Goal: Task Accomplishment & Management: Manage account settings

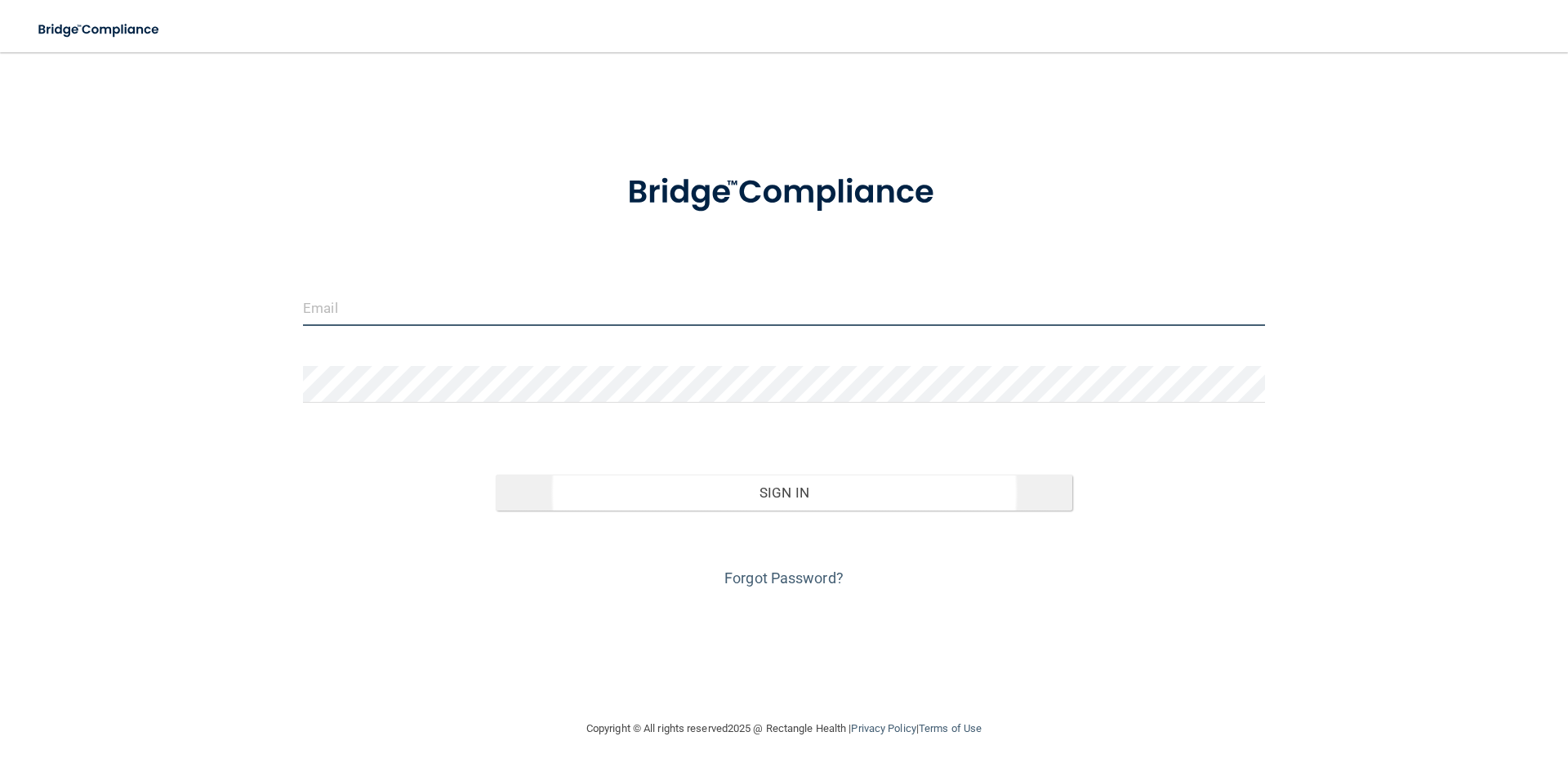
type input "[EMAIL_ADDRESS][DOMAIN_NAME]"
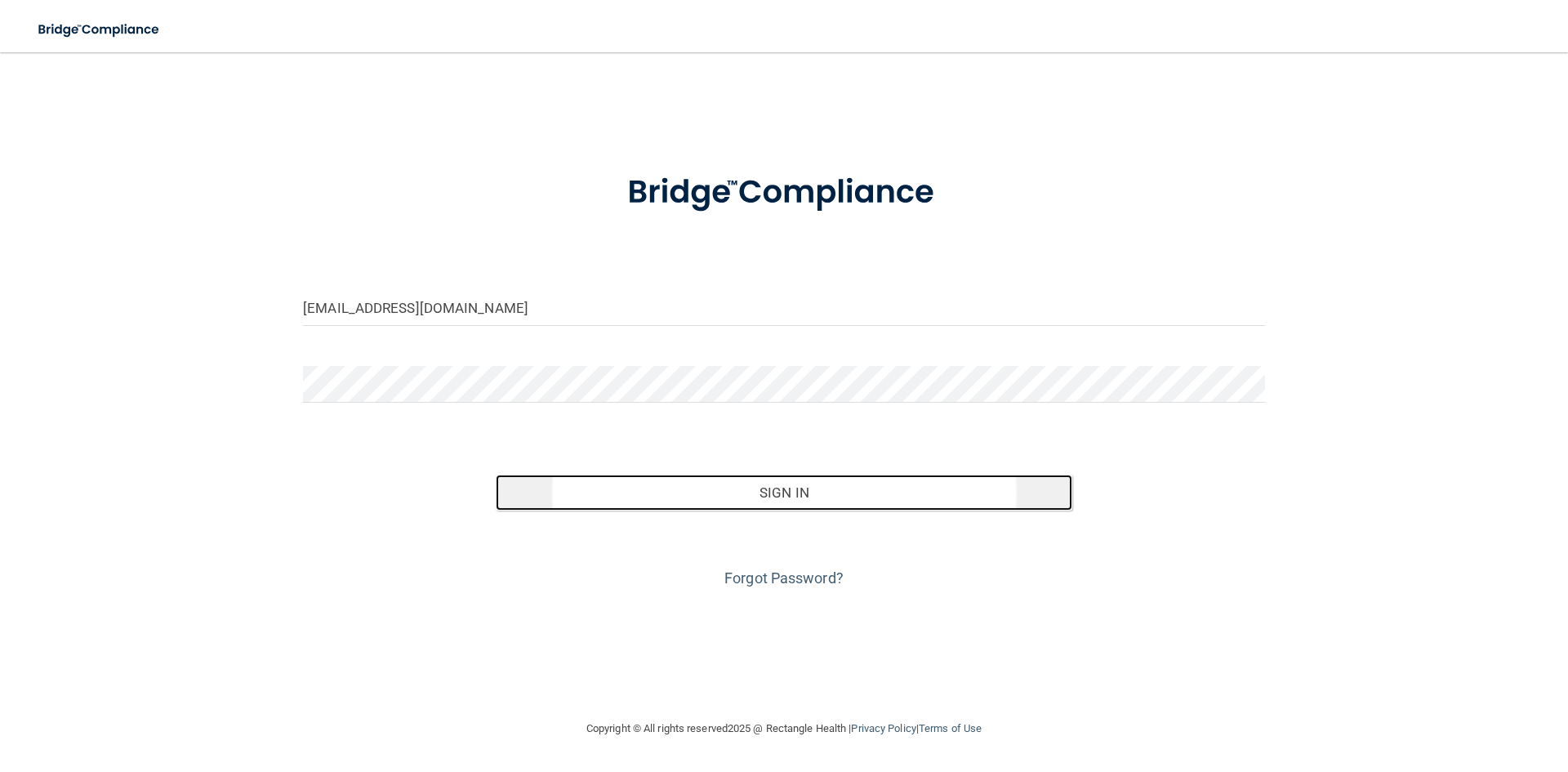
click at [755, 497] on button "Sign In" at bounding box center [784, 493] width 578 height 36
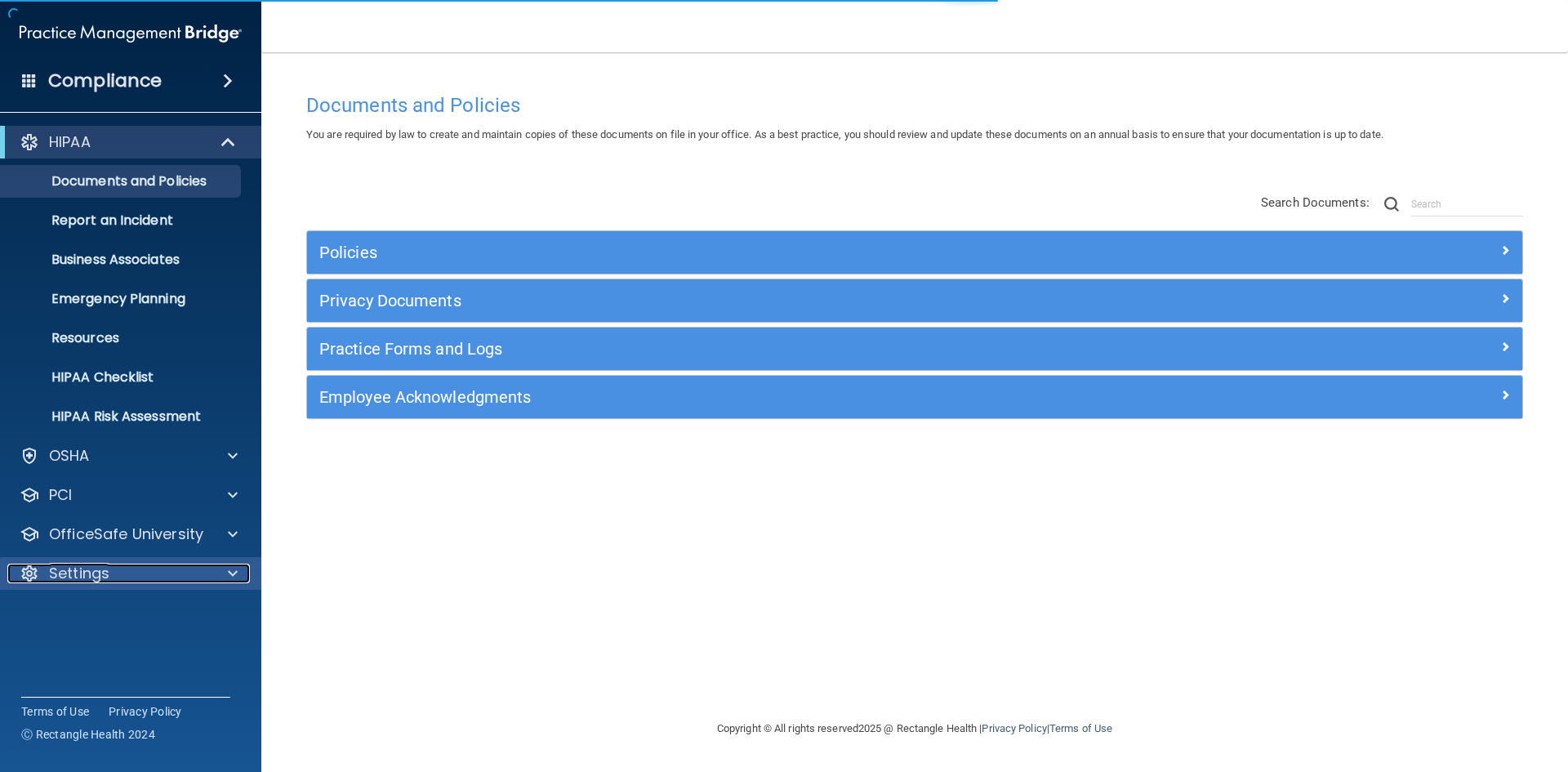
click at [77, 570] on p "Settings" at bounding box center [79, 574] width 60 height 20
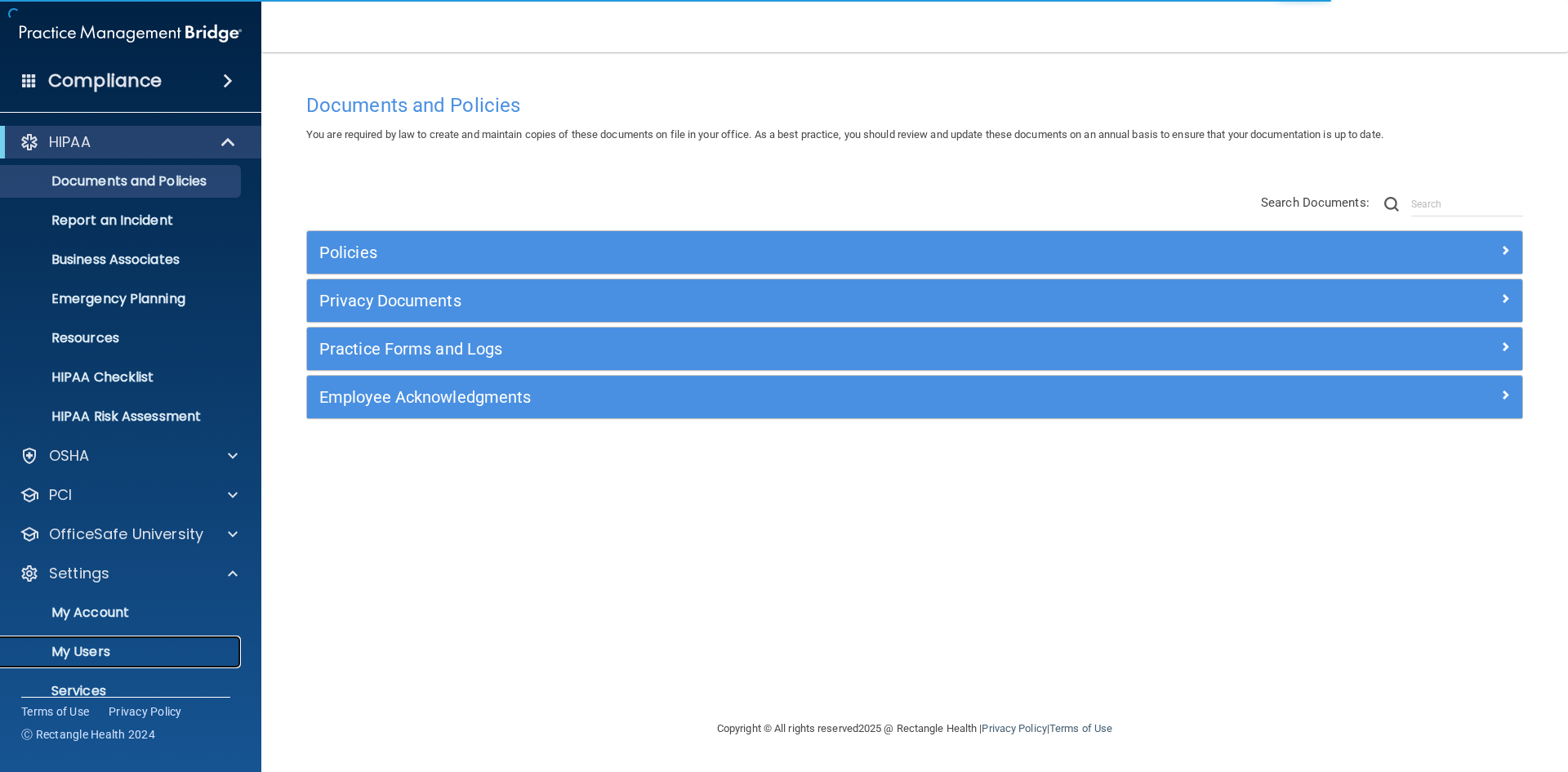
click at [80, 649] on p "My Users" at bounding box center [121, 652] width 223 height 16
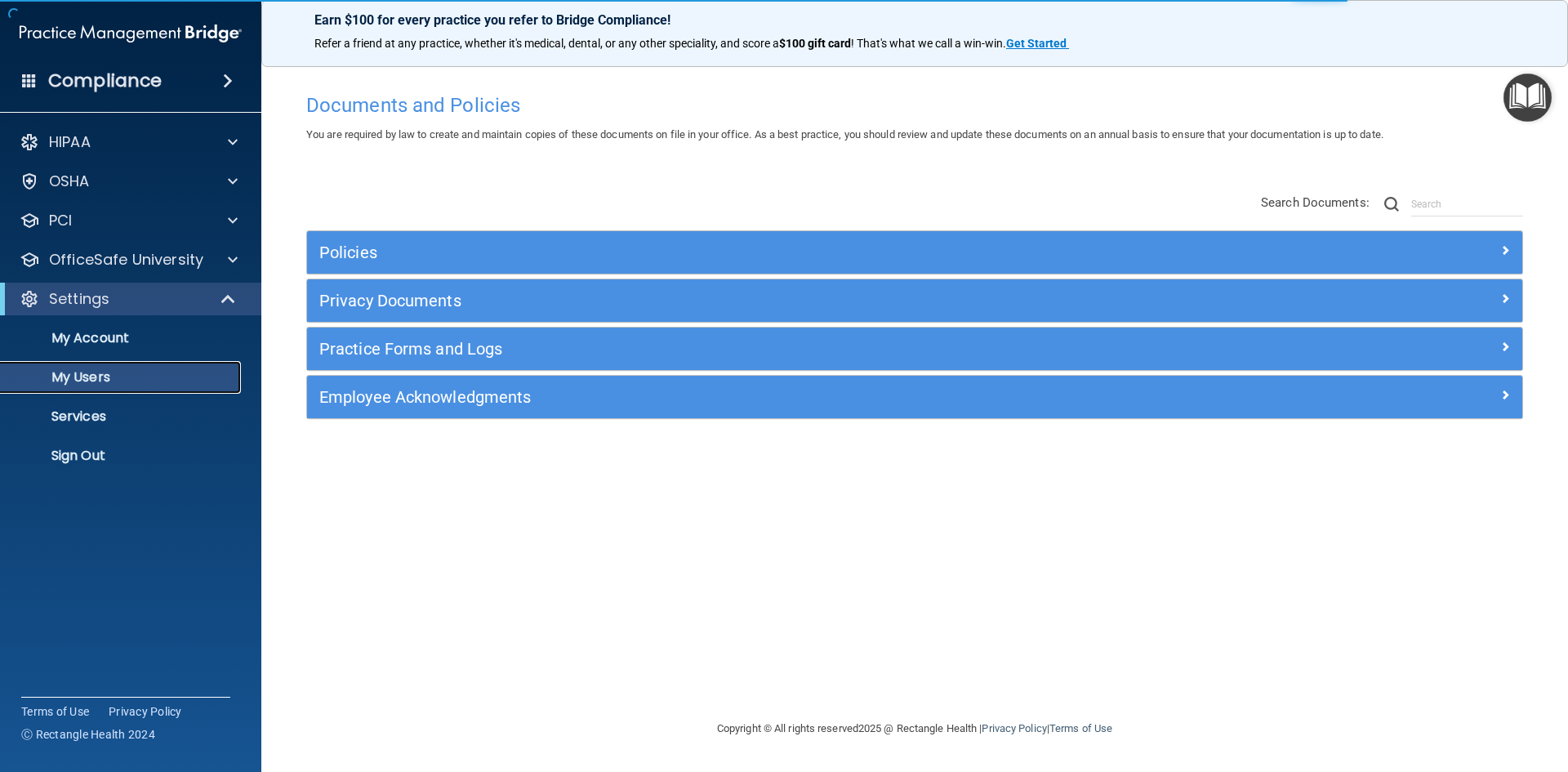
select select "20"
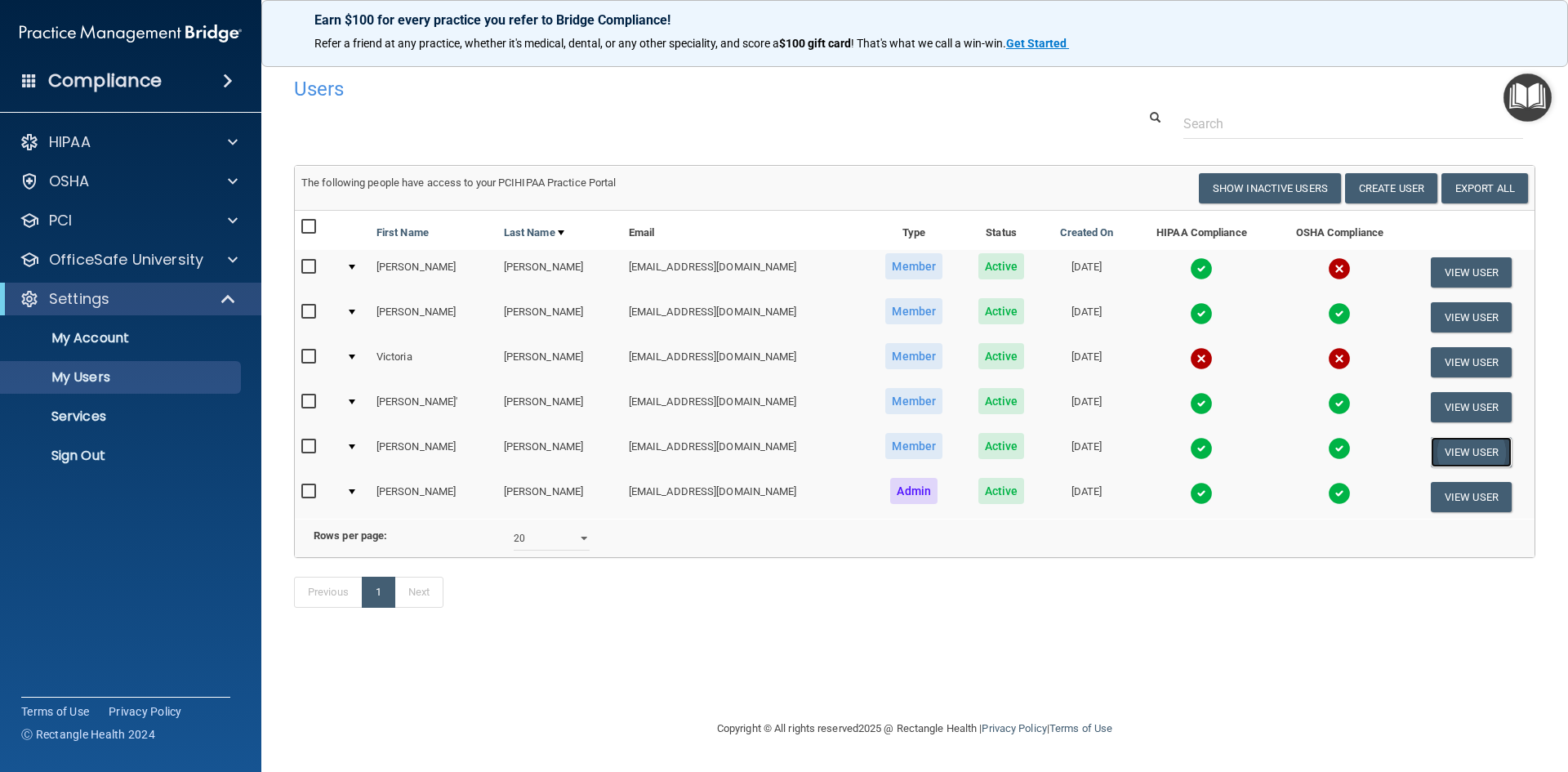
click at [1446, 446] on button "View User" at bounding box center [1472, 452] width 81 height 30
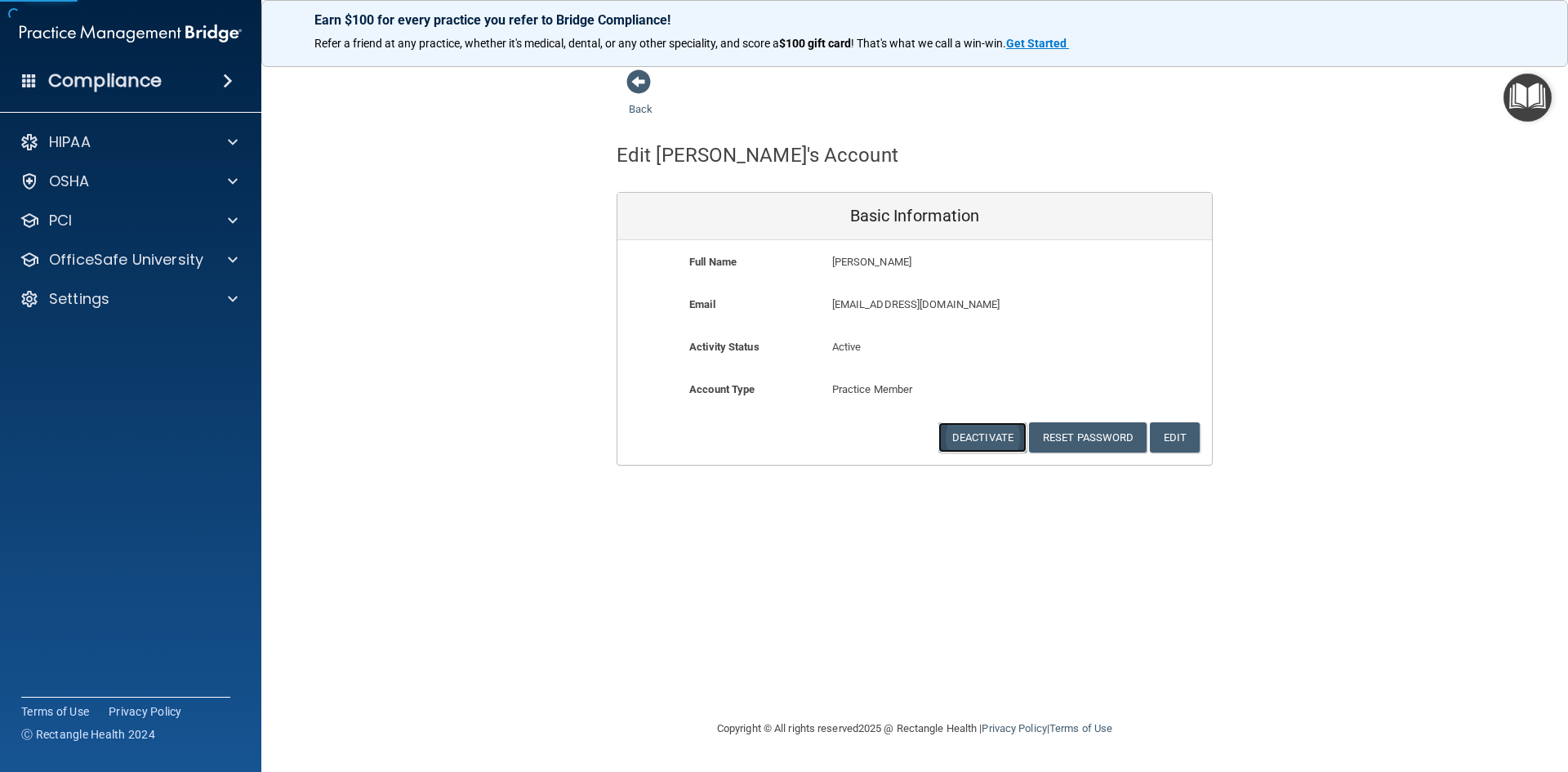
click at [982, 445] on button "Deactivate" at bounding box center [982, 437] width 88 height 30
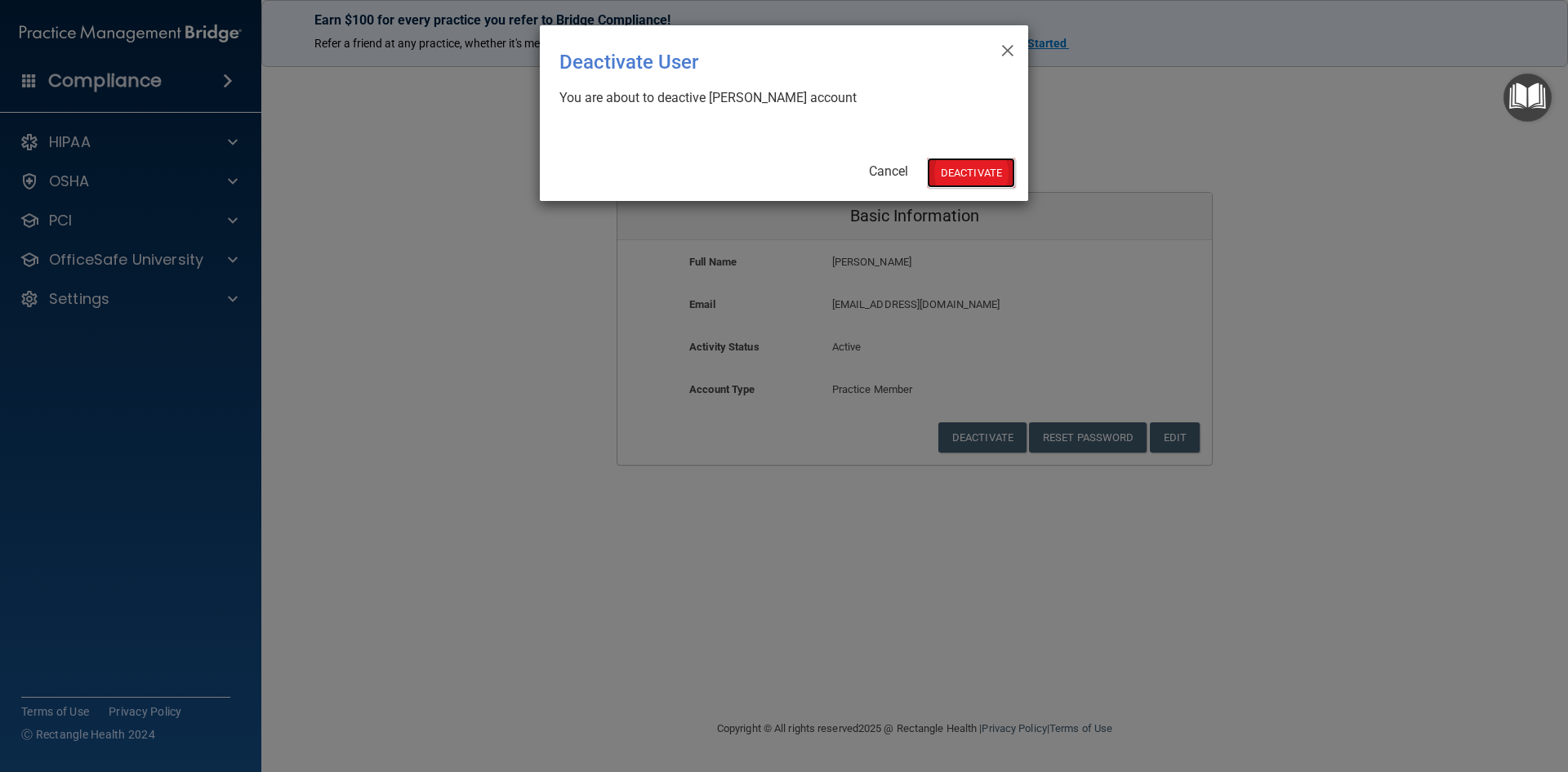
click at [970, 174] on button "Deactivate" at bounding box center [971, 172] width 88 height 30
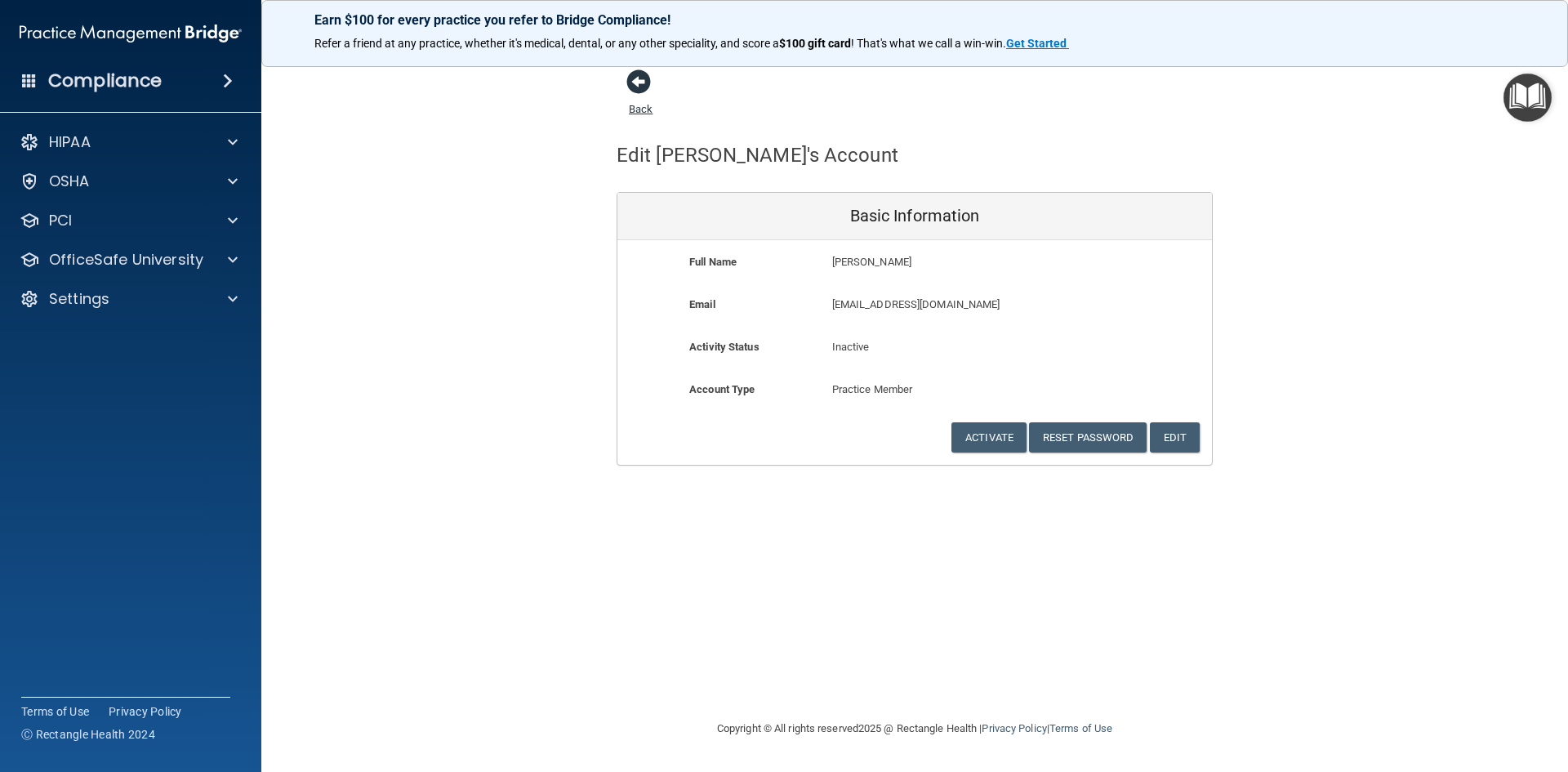
click at [638, 94] on span at bounding box center [639, 82] width 24 height 24
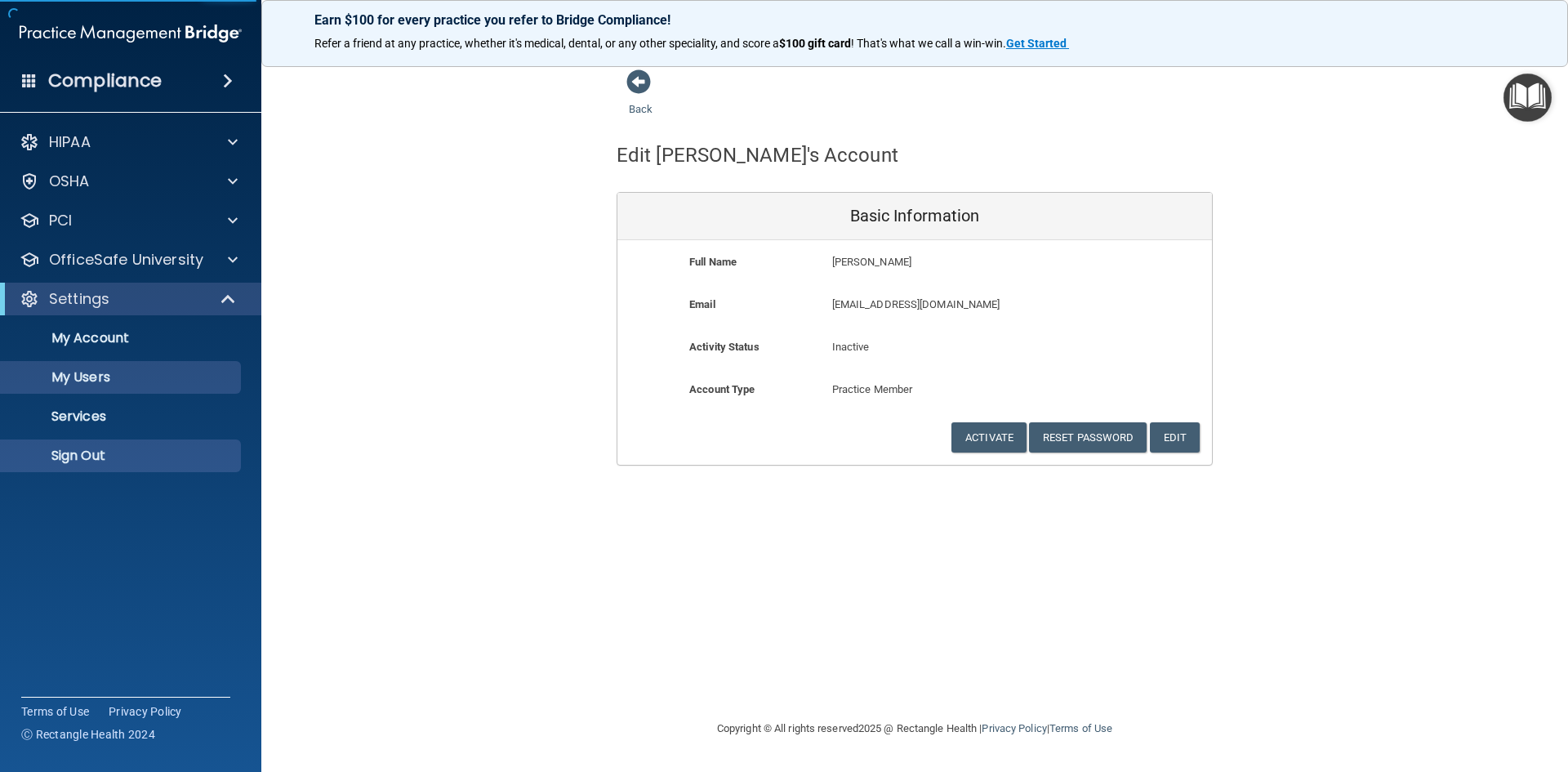
select select "20"
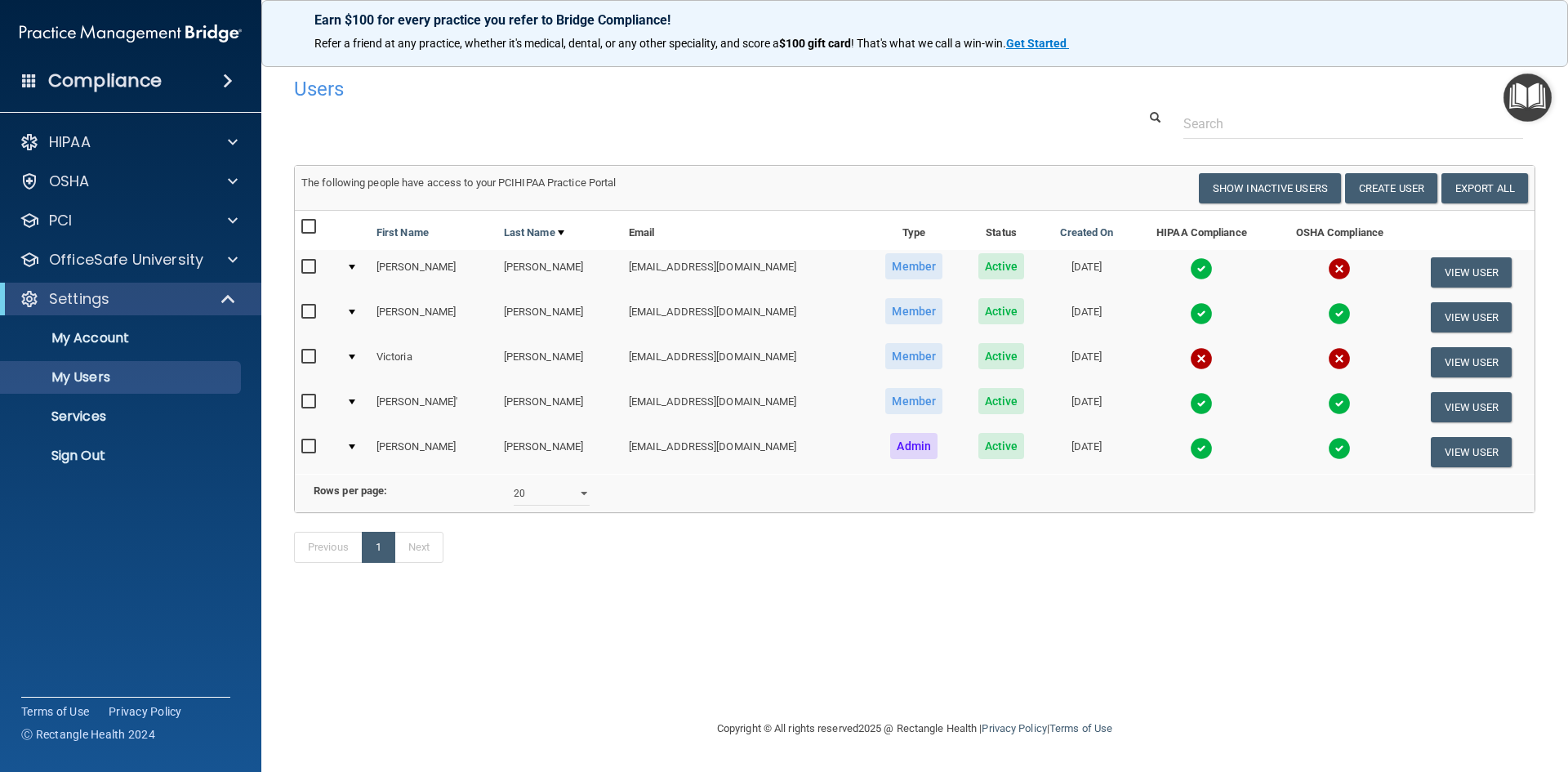
click at [312, 357] on input "checkbox" at bounding box center [311, 357] width 19 height 13
checkbox input "true"
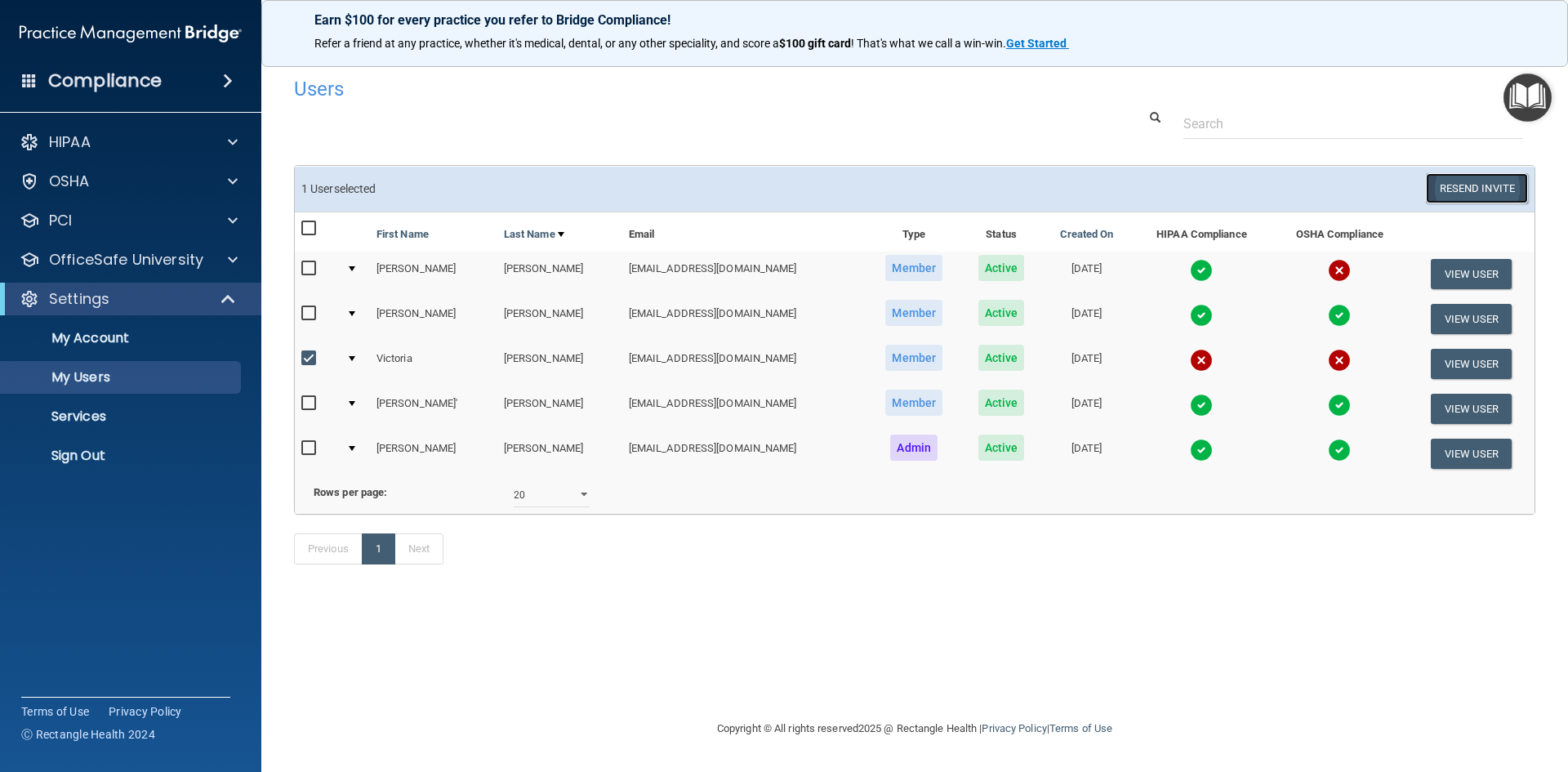
click at [1451, 189] on button "Resend Invite" at bounding box center [1477, 188] width 102 height 30
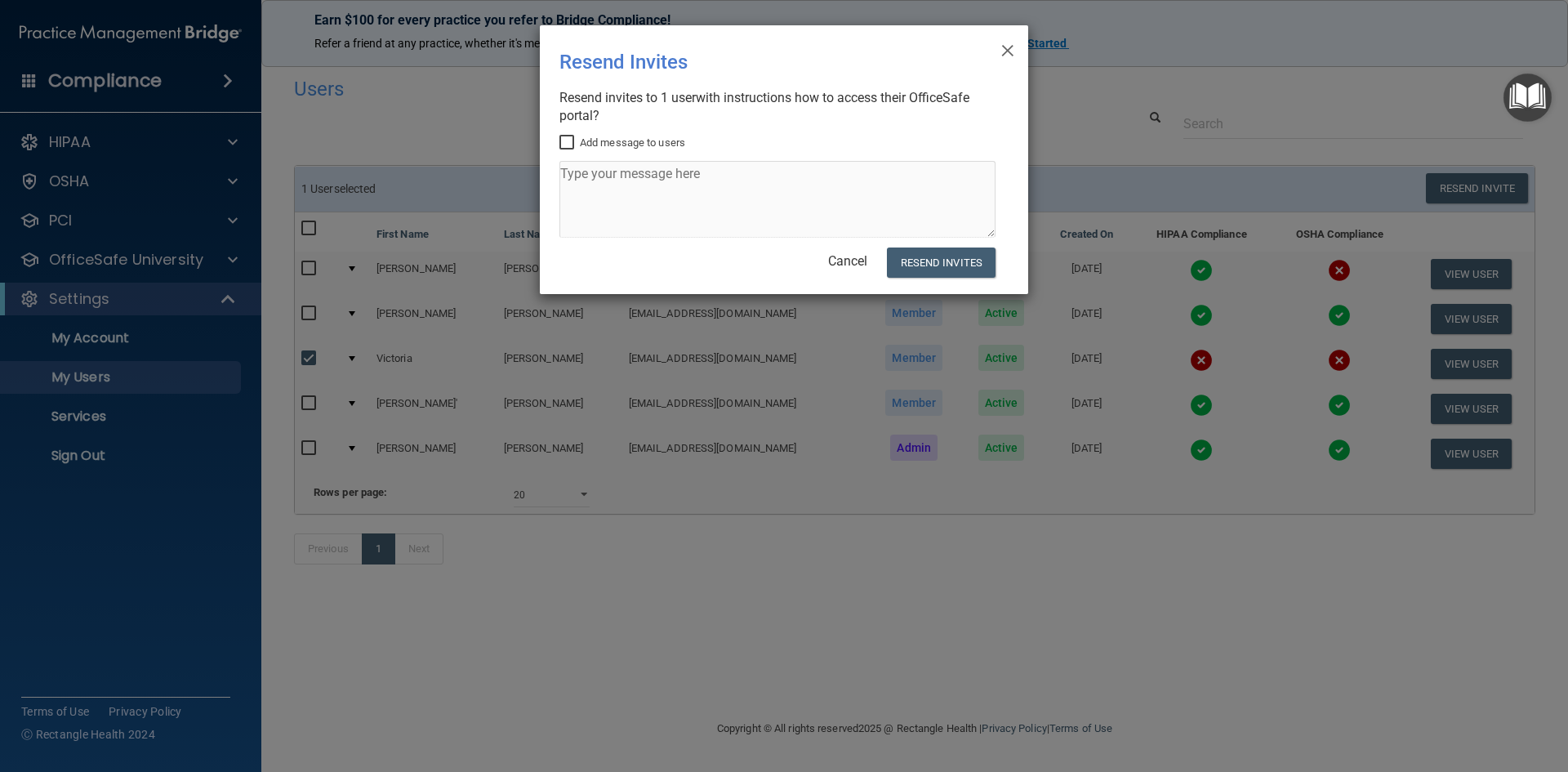
click at [570, 145] on input "Add message to users" at bounding box center [569, 142] width 19 height 13
checkbox input "true"
click at [575, 215] on textarea at bounding box center [778, 199] width 437 height 77
type textarea "Please complete your HIPAA and OSHA training!"
click at [922, 267] on button "Resend Invites" at bounding box center [941, 262] width 108 height 30
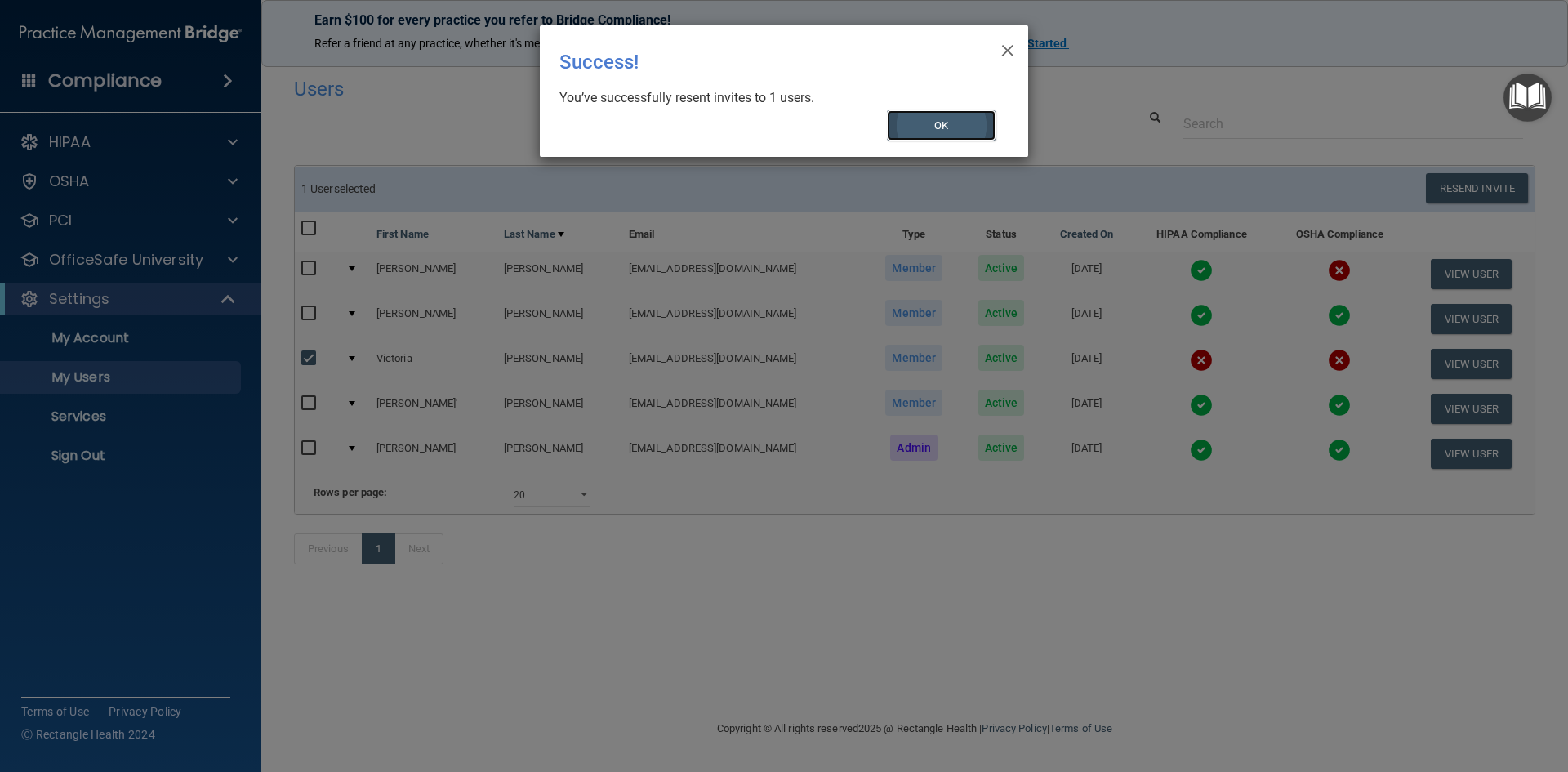
click at [933, 122] on button "OK" at bounding box center [941, 125] width 109 height 30
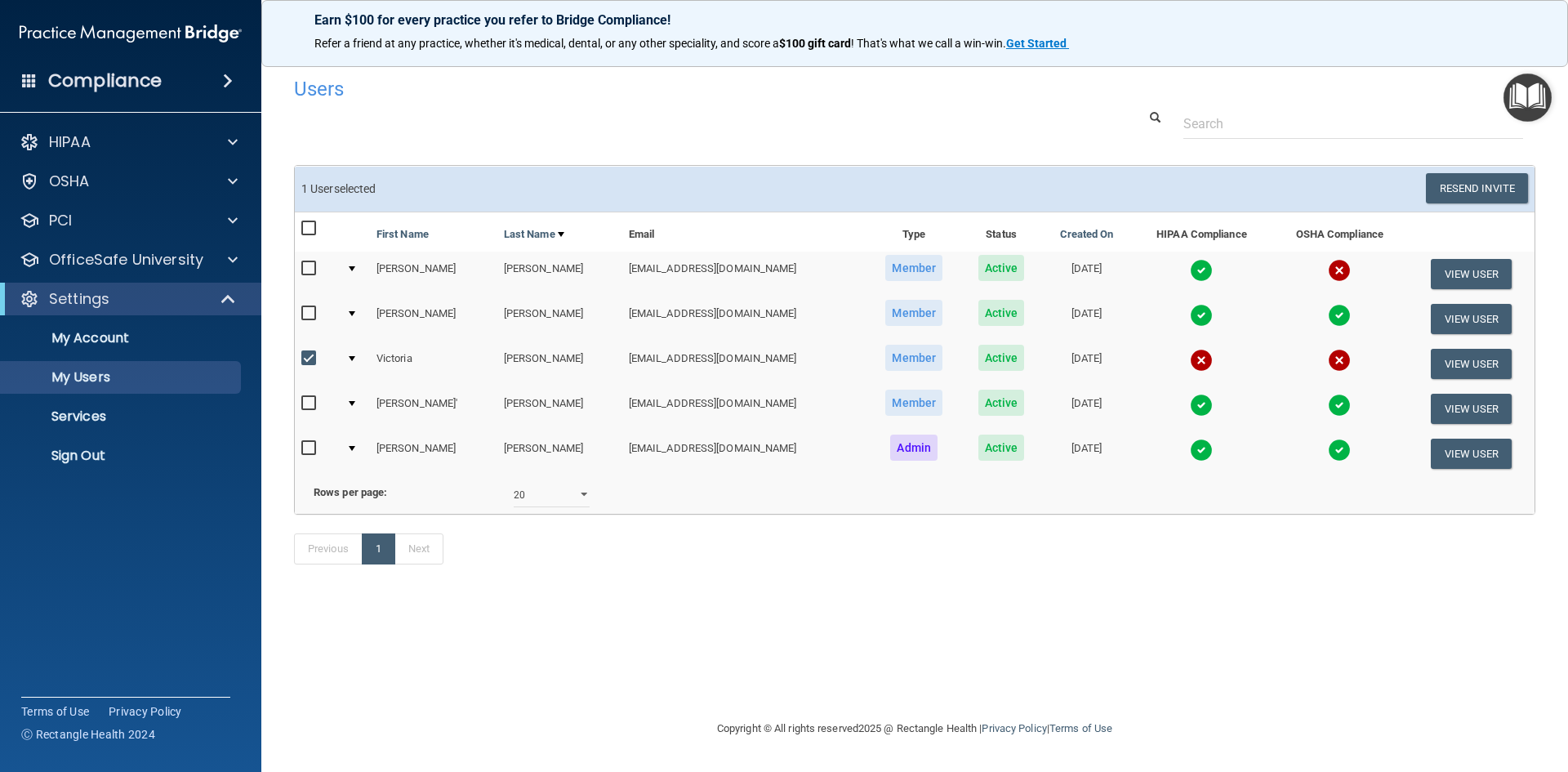
click at [313, 358] on input "checkbox" at bounding box center [311, 358] width 19 height 13
checkbox input "false"
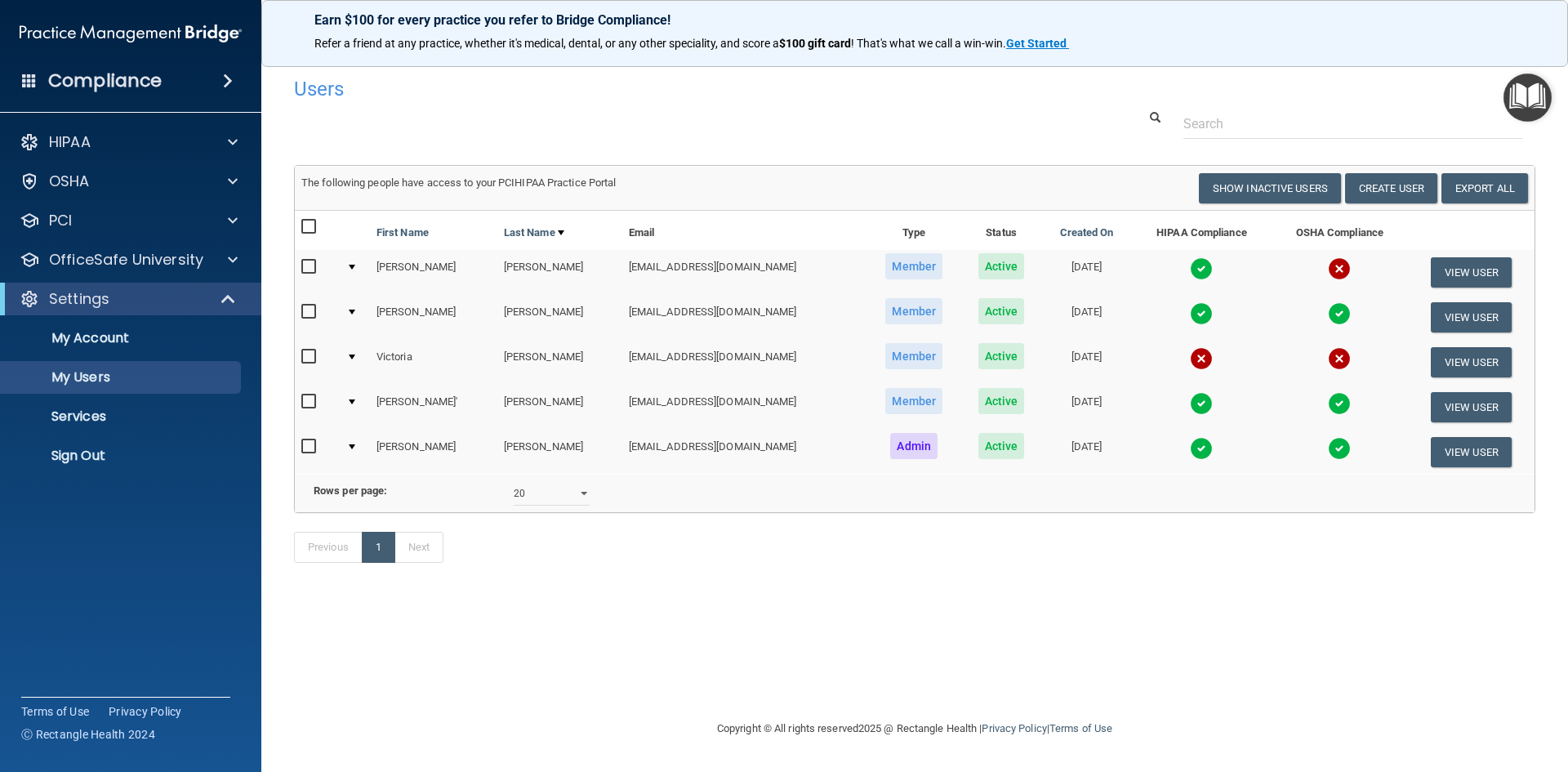
click at [310, 263] on input "checkbox" at bounding box center [311, 267] width 19 height 13
checkbox input "true"
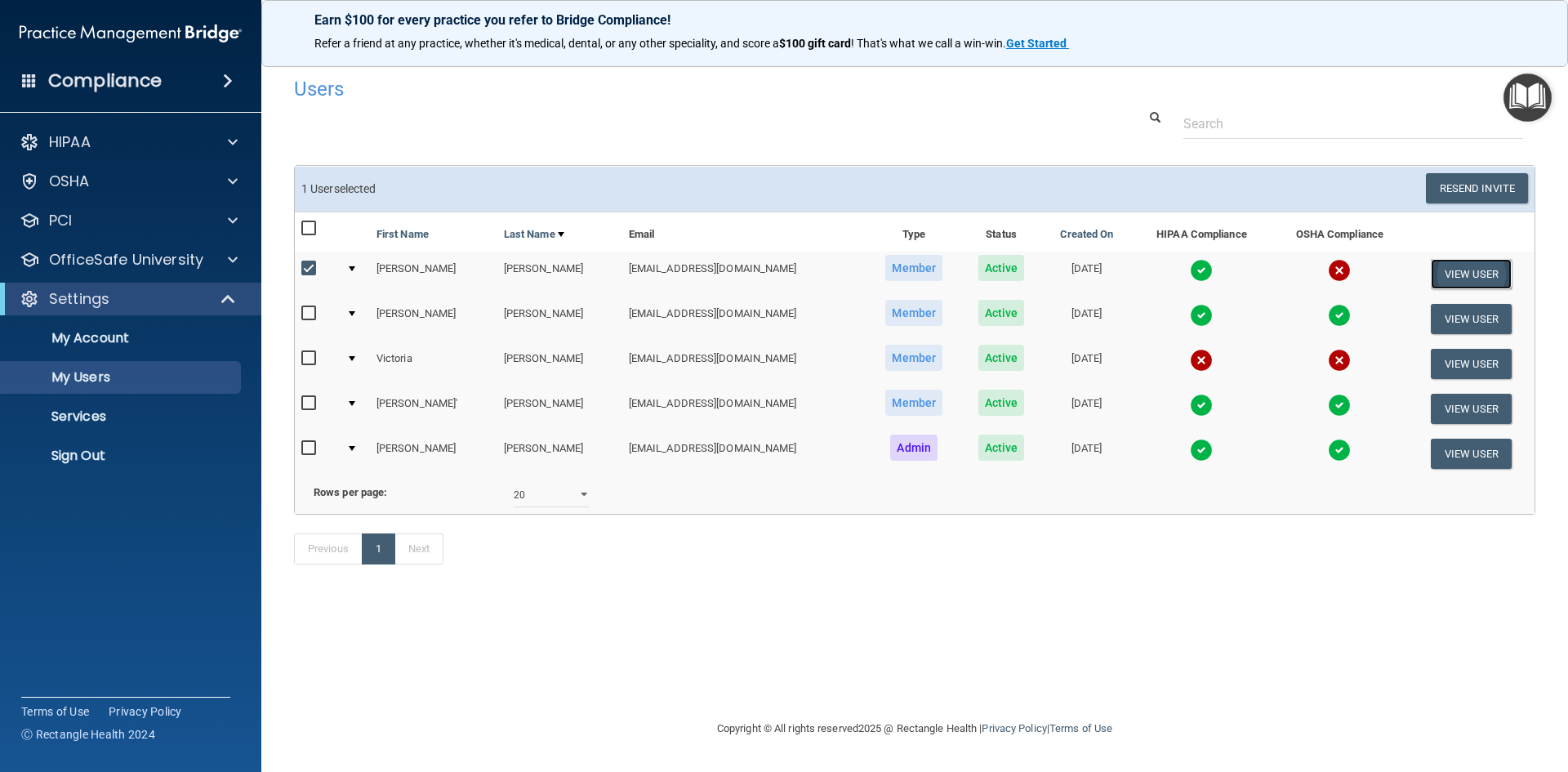
click at [1444, 276] on button "View User" at bounding box center [1472, 274] width 81 height 30
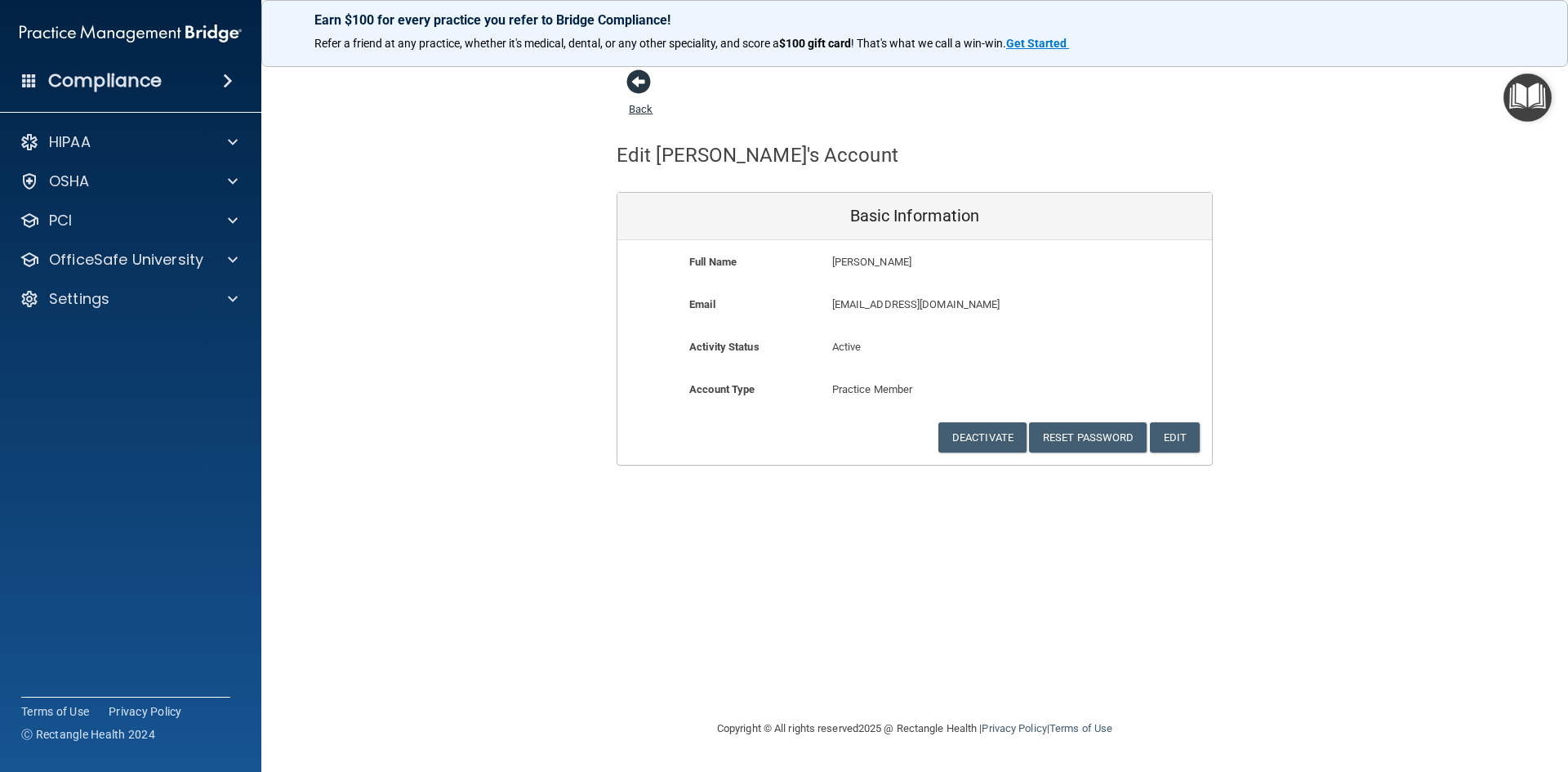
click at [647, 89] on span at bounding box center [639, 82] width 24 height 24
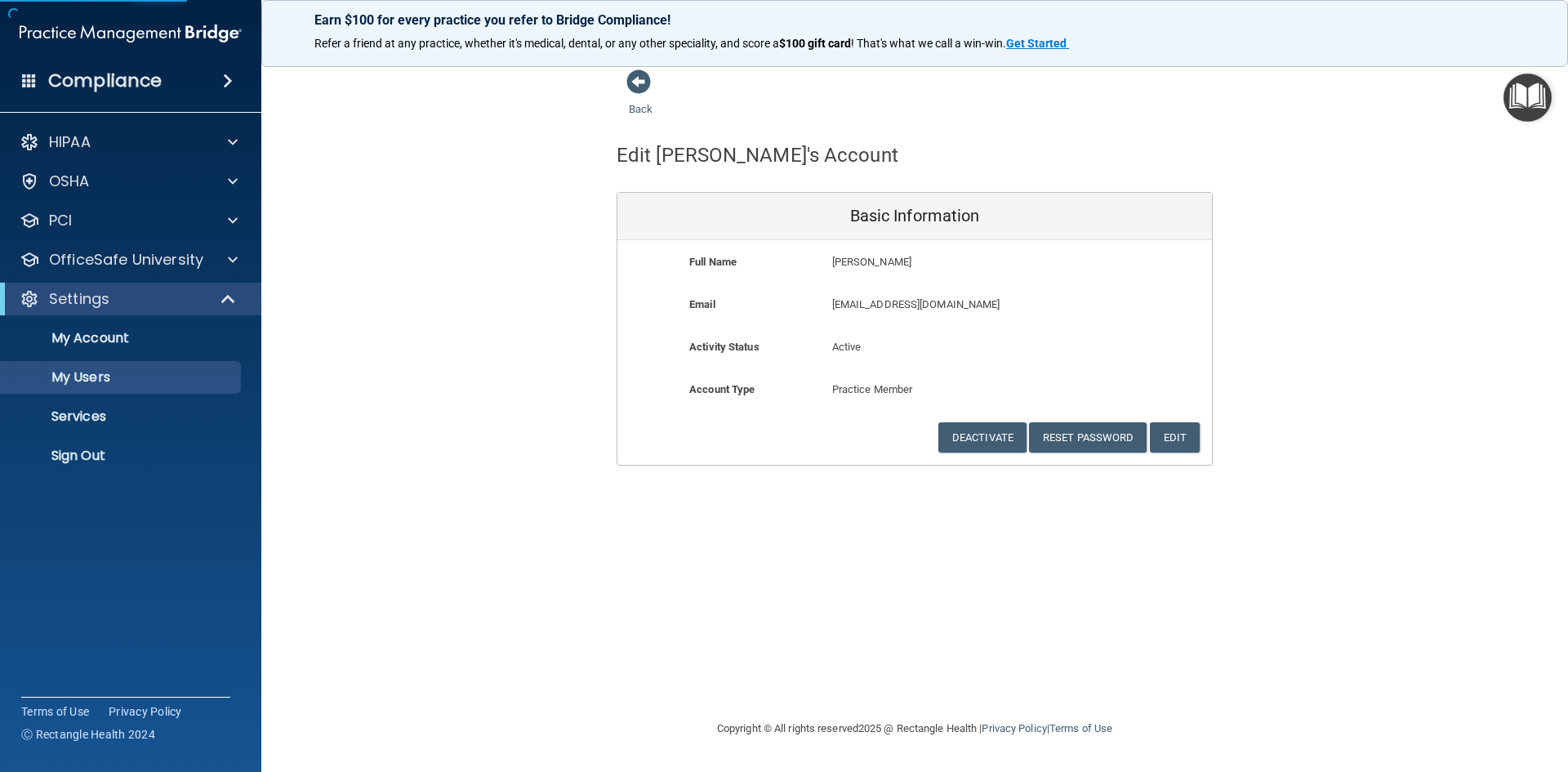
select select "20"
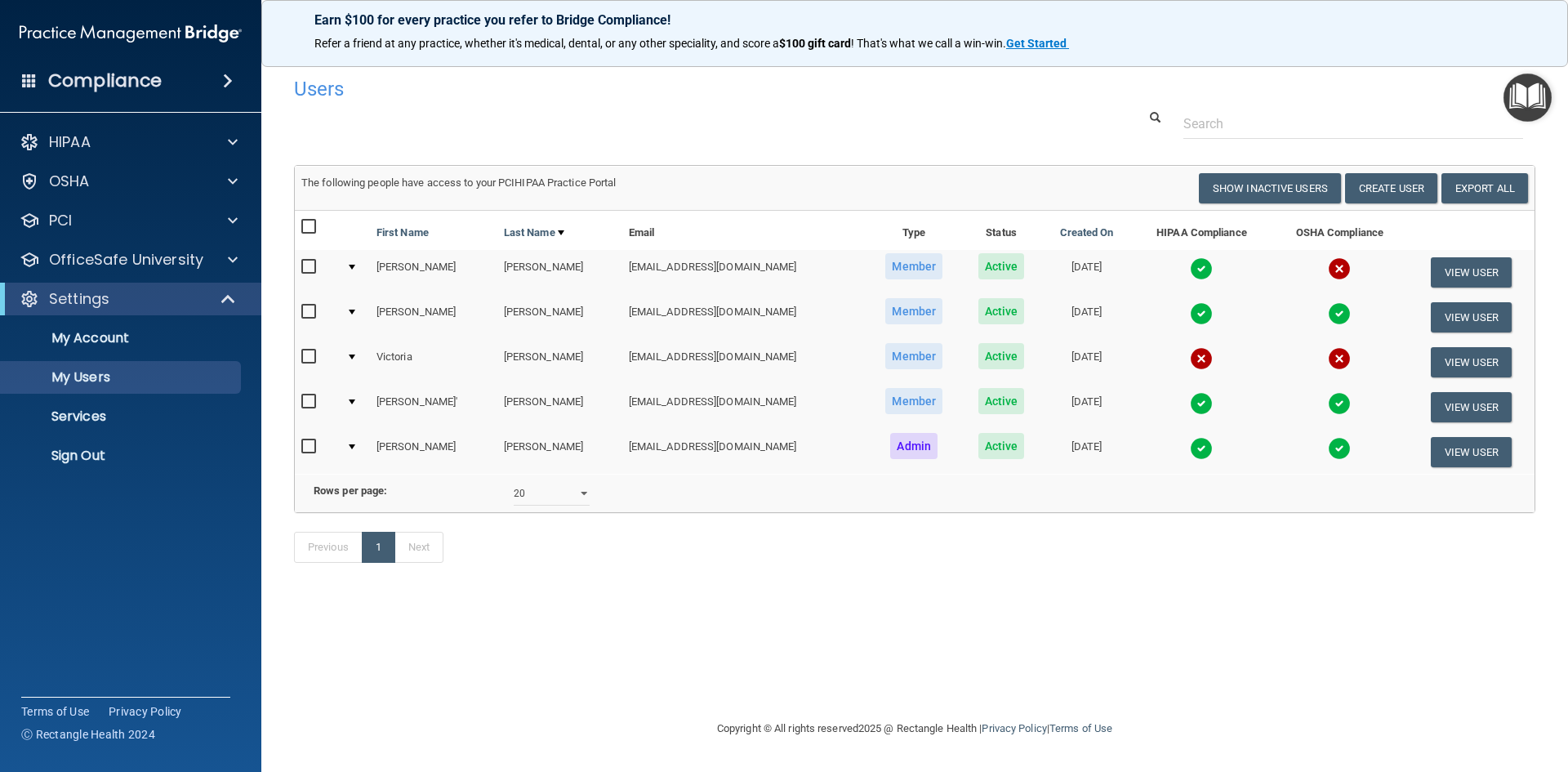
click at [308, 268] on input "checkbox" at bounding box center [311, 267] width 19 height 13
checkbox input "true"
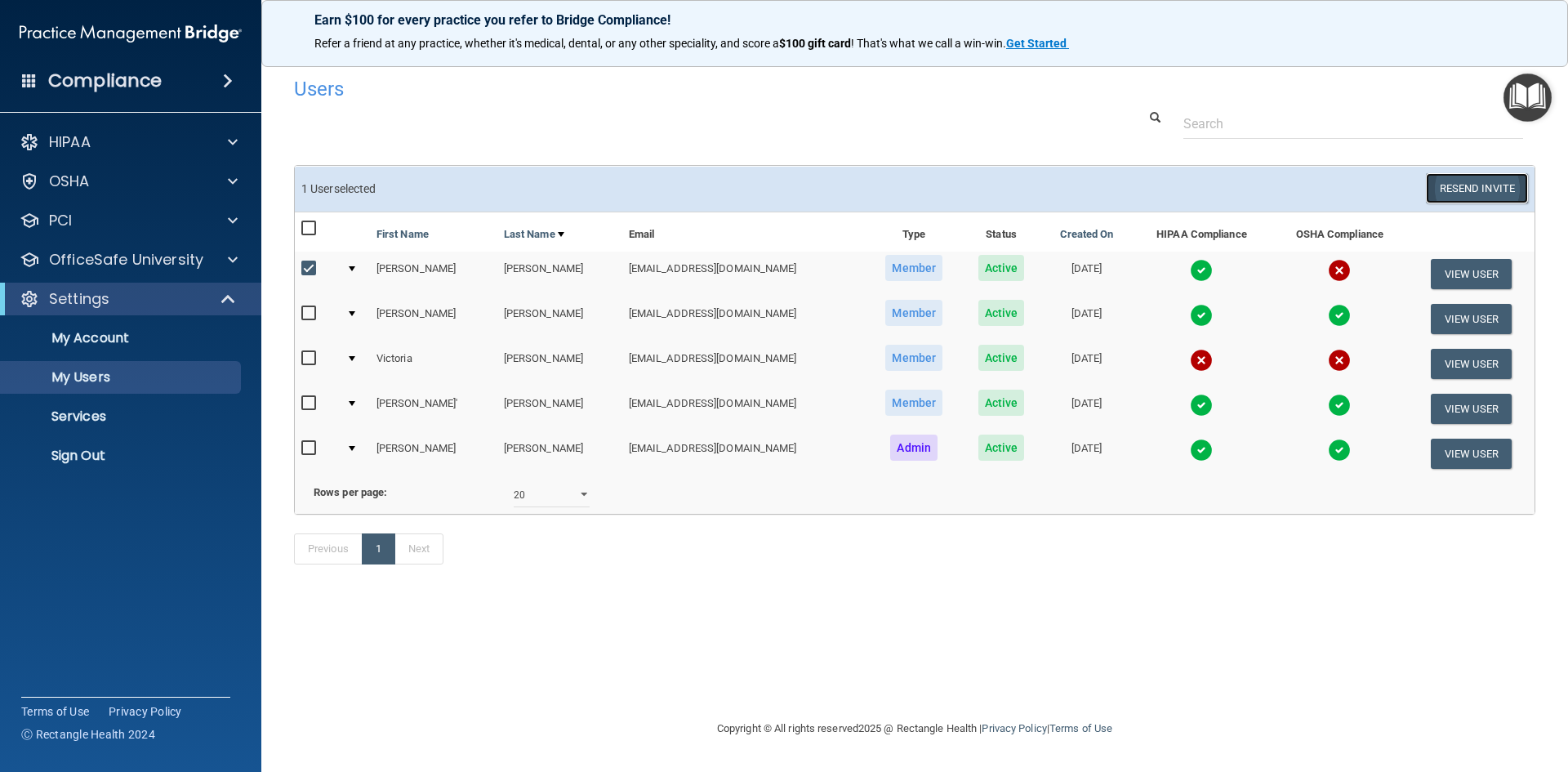
click at [1459, 186] on button "Resend Invite" at bounding box center [1477, 188] width 102 height 30
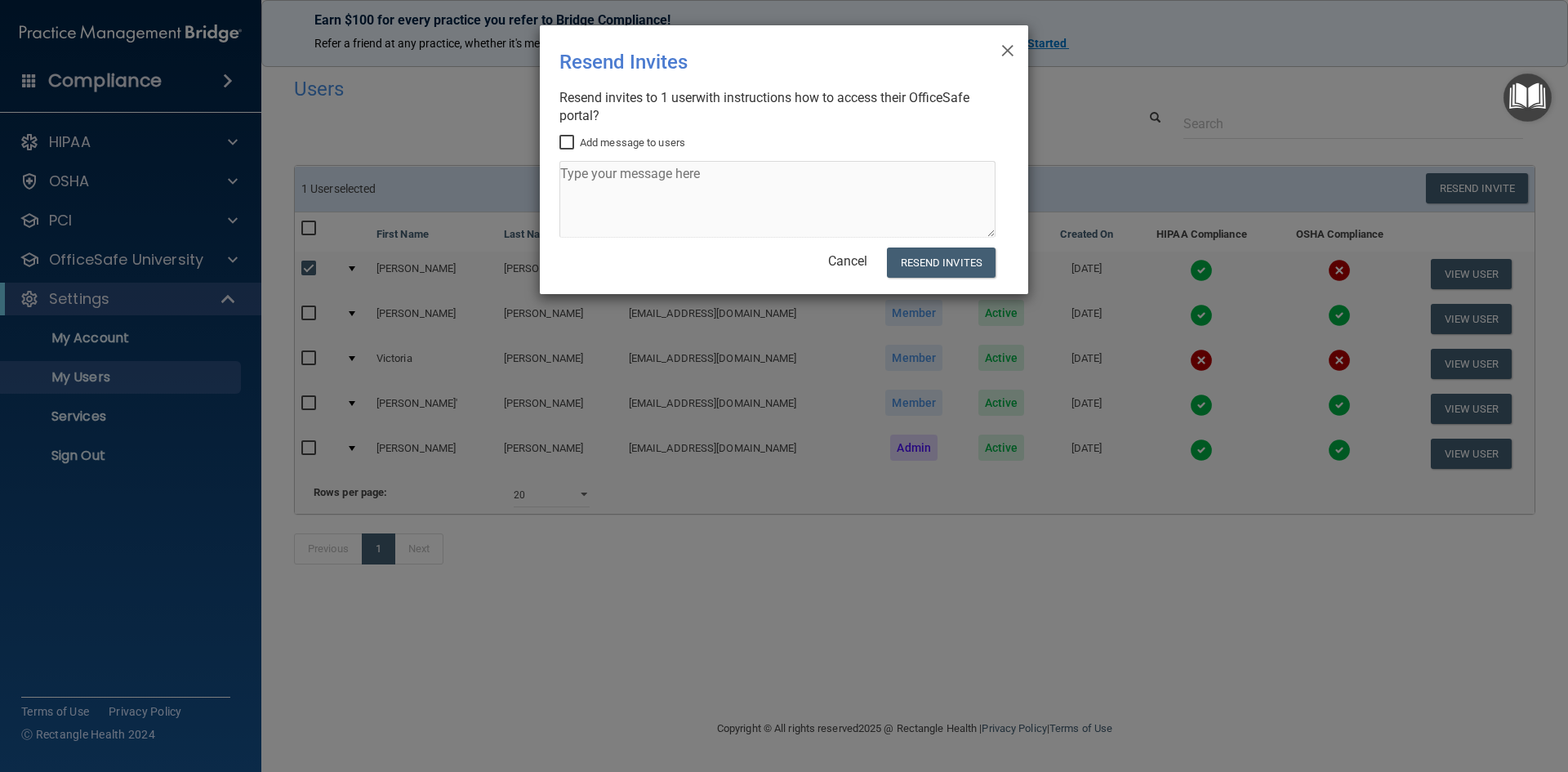
click at [568, 144] on input "Add message to users" at bounding box center [569, 142] width 19 height 13
checkbox input "true"
click at [586, 190] on textarea at bounding box center [778, 199] width 437 height 77
type textarea "Please complete your OSHA compliance training."
click at [921, 266] on button "Resend Invites" at bounding box center [941, 262] width 108 height 30
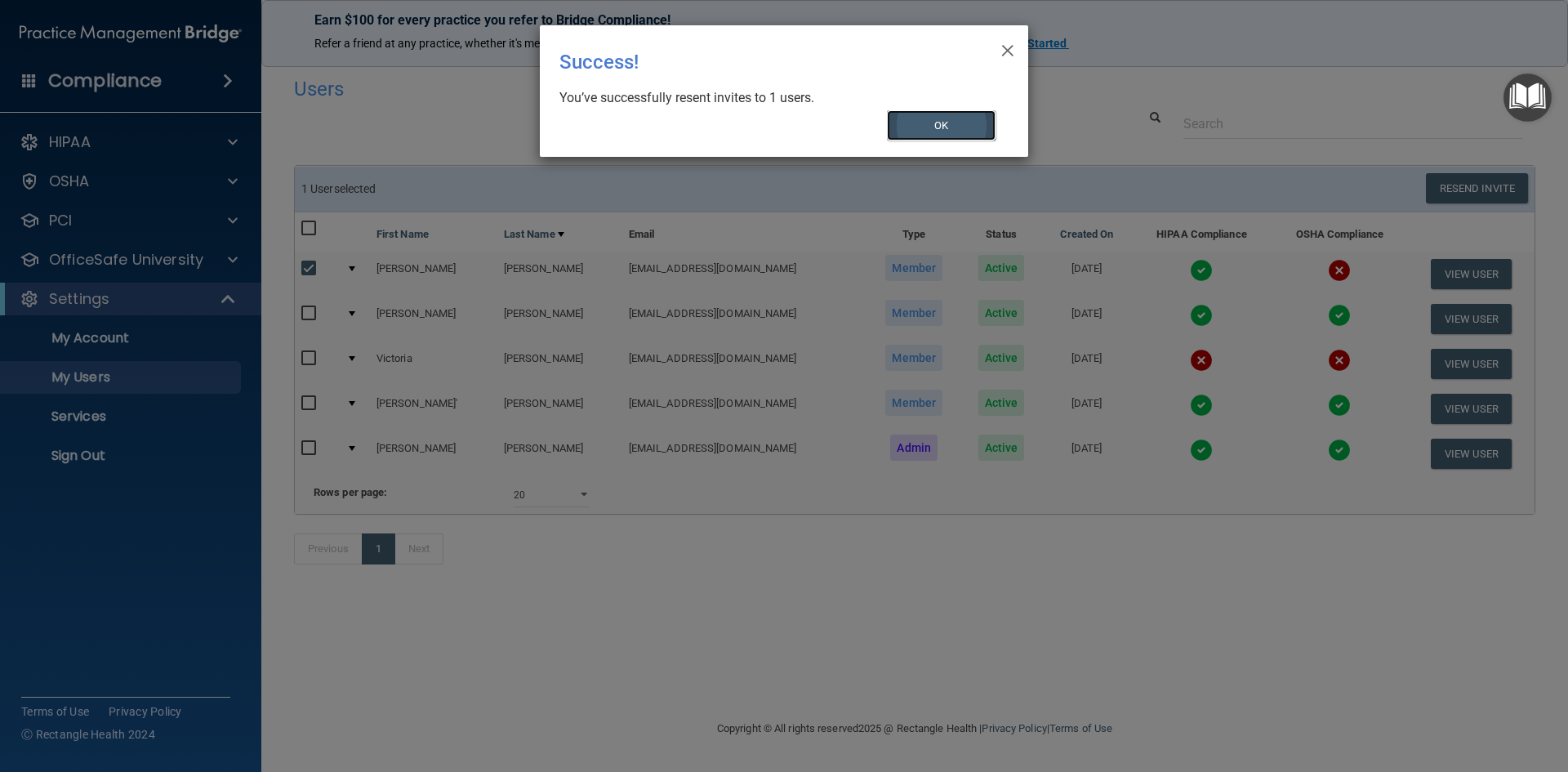
click at [962, 128] on button "OK" at bounding box center [941, 125] width 109 height 30
